Goal: Task Accomplishment & Management: Manage account settings

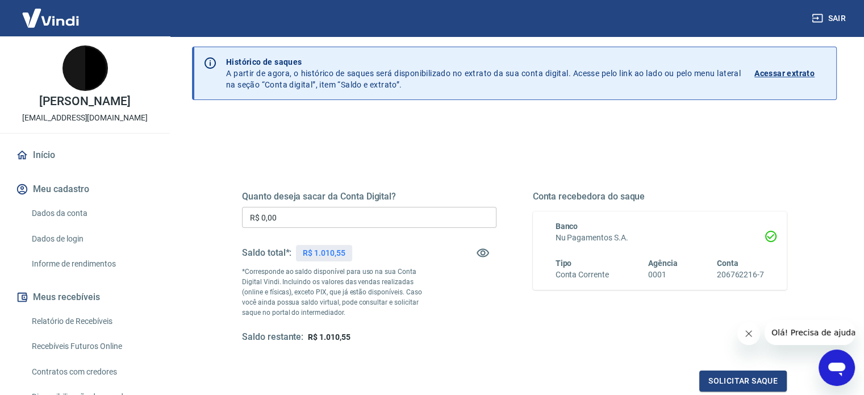
scroll to position [57, 0]
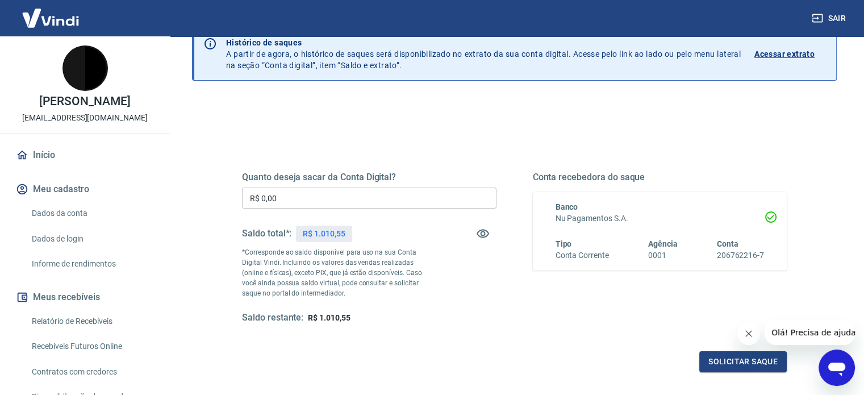
click at [323, 204] on input "R$ 0,00" at bounding box center [369, 198] width 255 height 21
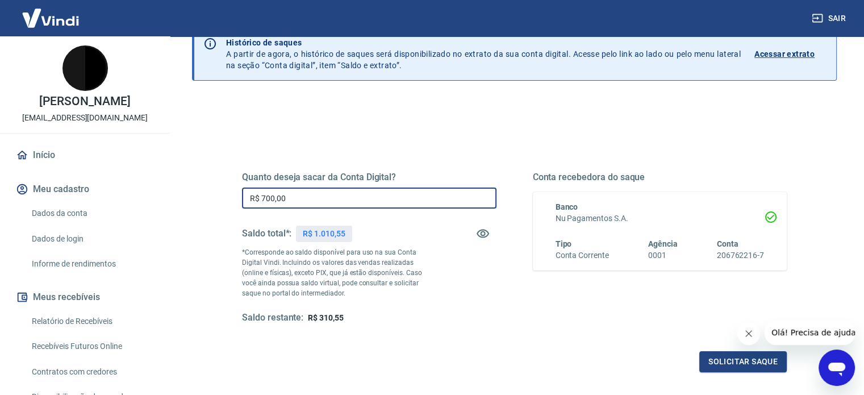
type input "R$ 700,00"
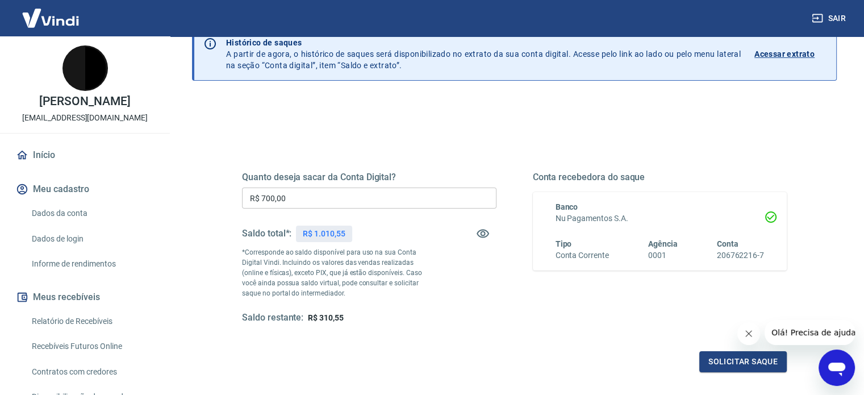
click at [434, 327] on div "Quanto deseja sacar da Conta Digital? R$ 700,00 ​ Saldo total*: R$ 1.010,55 *Co…" at bounding box center [514, 258] width 545 height 228
click at [451, 311] on div "Quanto deseja sacar da Conta Digital? R$ 700,00 ​ Saldo total*: R$ 1.010,55 *Co…" at bounding box center [369, 248] width 255 height 152
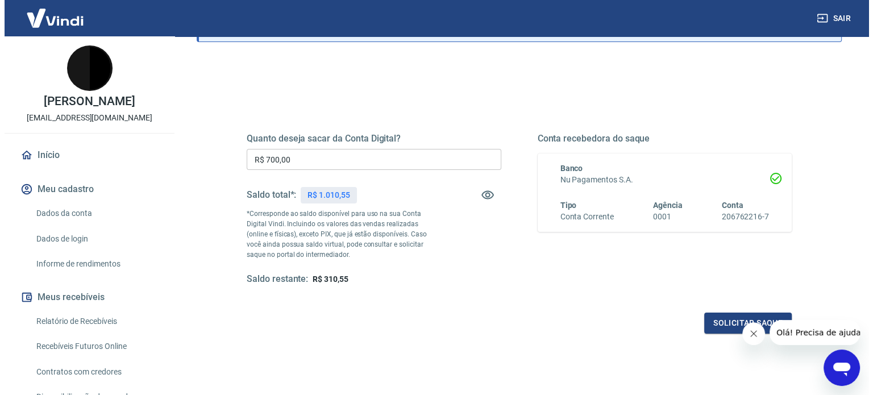
scroll to position [114, 0]
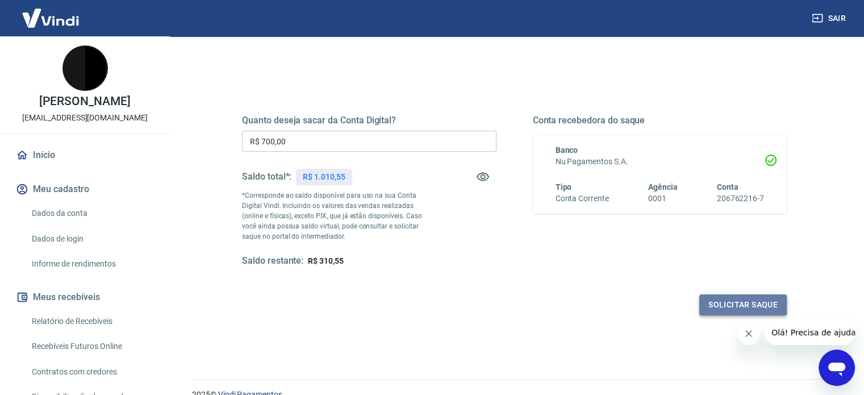
click at [743, 306] on button "Solicitar saque" at bounding box center [744, 304] width 88 height 21
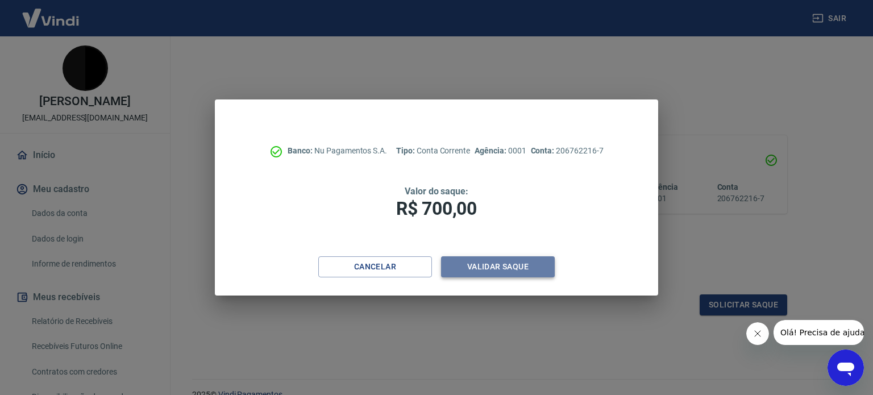
click at [506, 264] on button "Validar saque" at bounding box center [498, 266] width 114 height 21
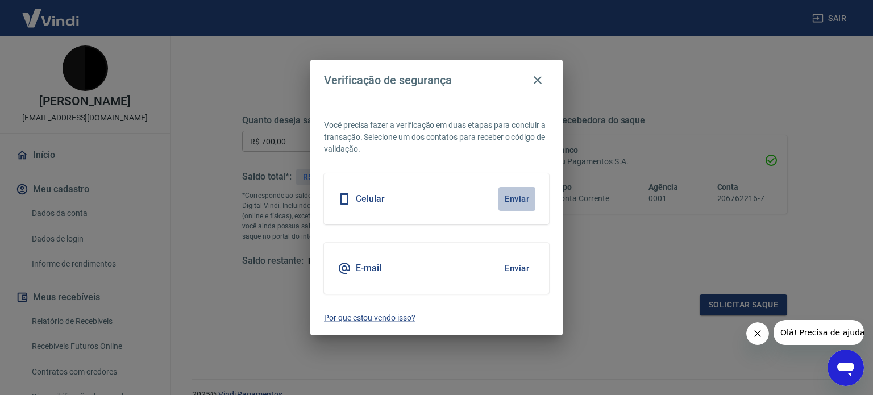
click at [519, 203] on button "Enviar" at bounding box center [516, 199] width 37 height 24
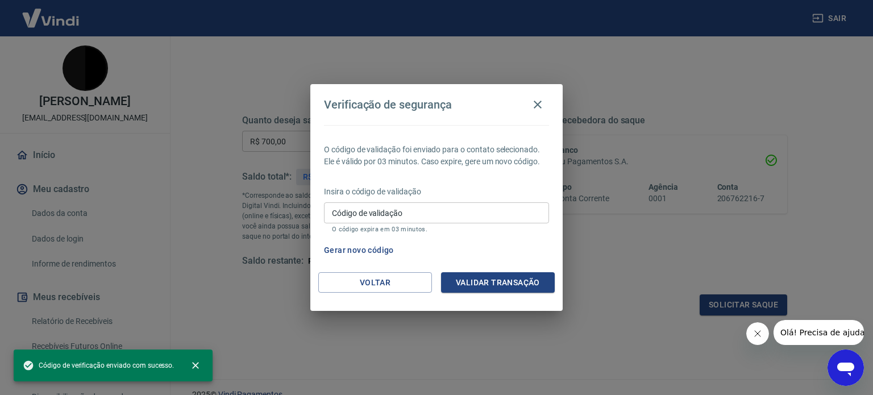
click at [409, 217] on input "Código de validação" at bounding box center [436, 212] width 225 height 21
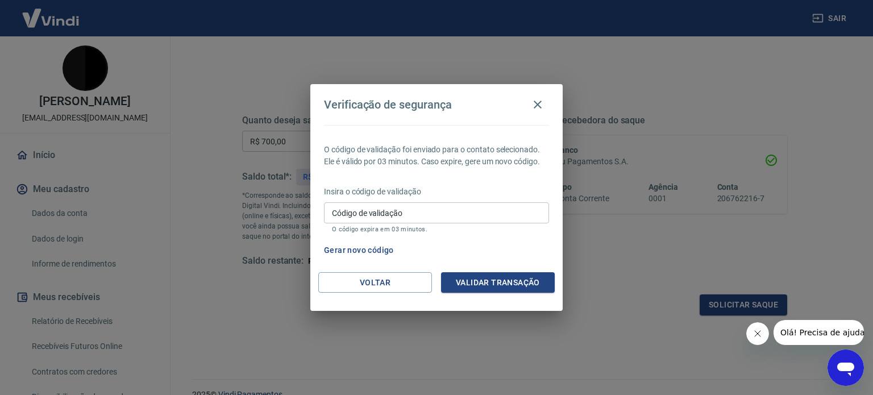
click at [511, 236] on div "O código de validação foi enviado para o contato selecionado. Ele é válido por …" at bounding box center [436, 198] width 252 height 147
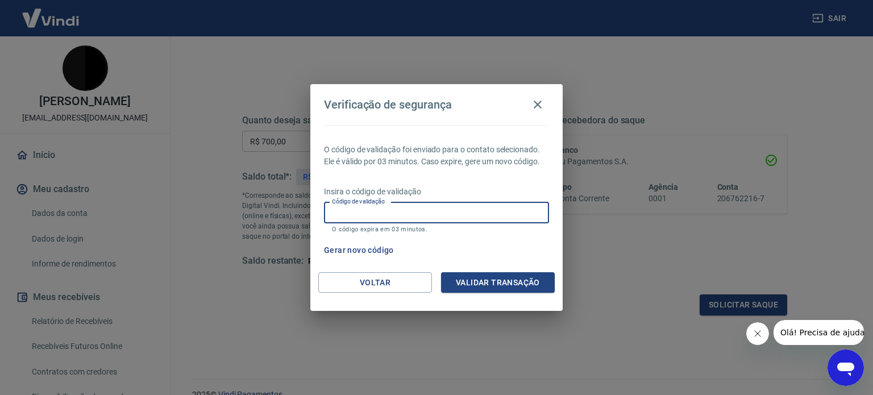
click at [471, 215] on input "Código de validação" at bounding box center [436, 212] width 225 height 21
type input "486793"
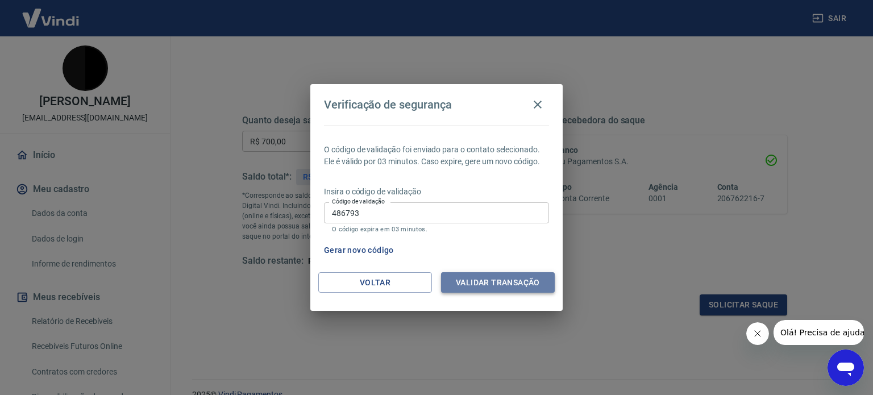
click at [473, 290] on button "Validar transação" at bounding box center [498, 282] width 114 height 21
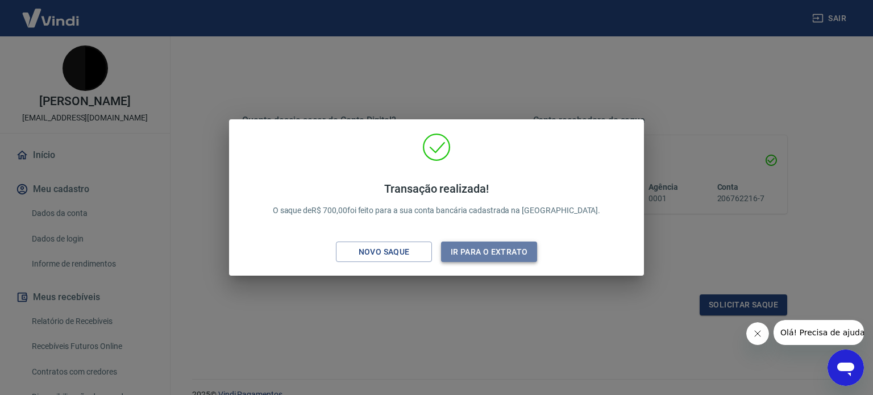
click at [491, 252] on button "Ir para o extrato" at bounding box center [489, 252] width 96 height 21
